Goal: Transaction & Acquisition: Register for event/course

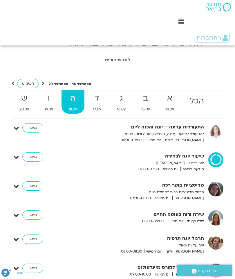
scroll to position [12, 0]
click at [34, 190] on link "כניסה" at bounding box center [32, 185] width 21 height 9
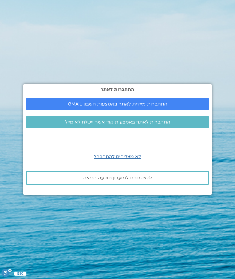
click at [151, 107] on span "התחברות מיידית לאתר באמצעות חשבון GMAIL" at bounding box center [118, 103] width 100 height 5
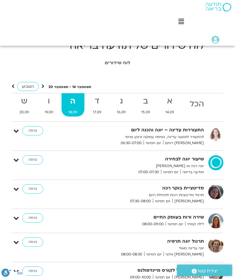
scroll to position [9, 0]
click at [31, 192] on link "כניסה" at bounding box center [32, 189] width 21 height 9
